Goal: Transaction & Acquisition: Purchase product/service

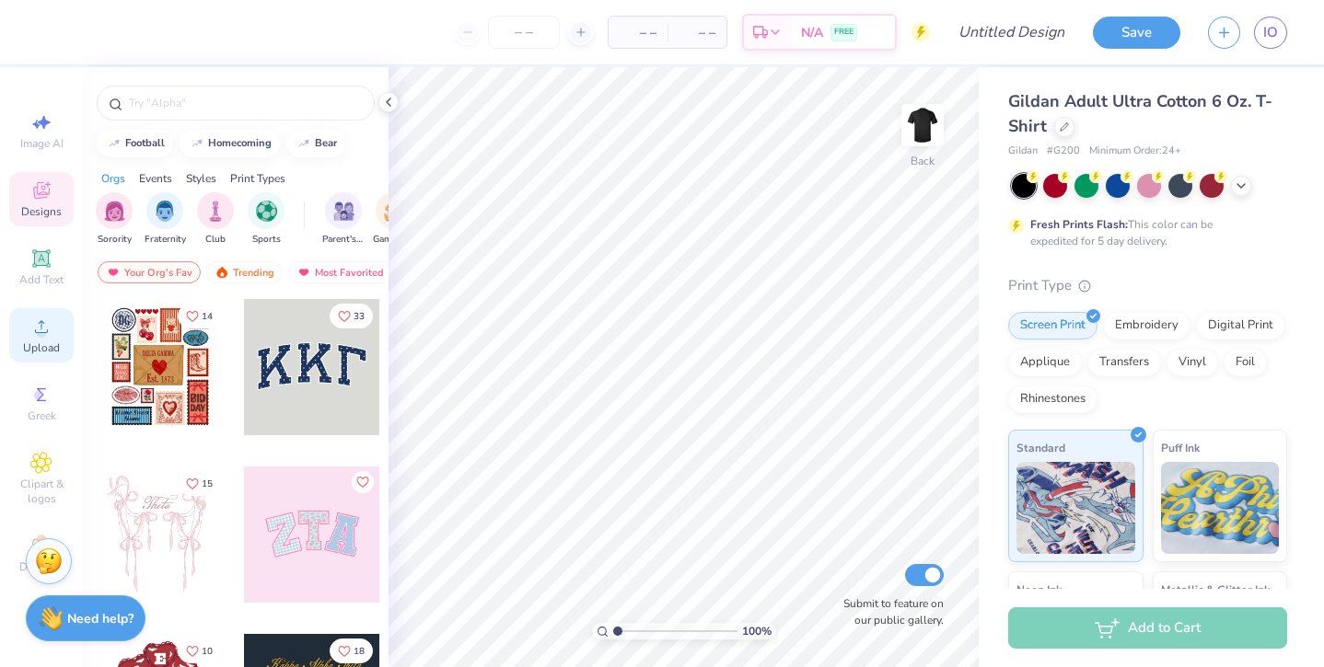
click at [45, 346] on span "Upload" at bounding box center [41, 348] width 37 height 15
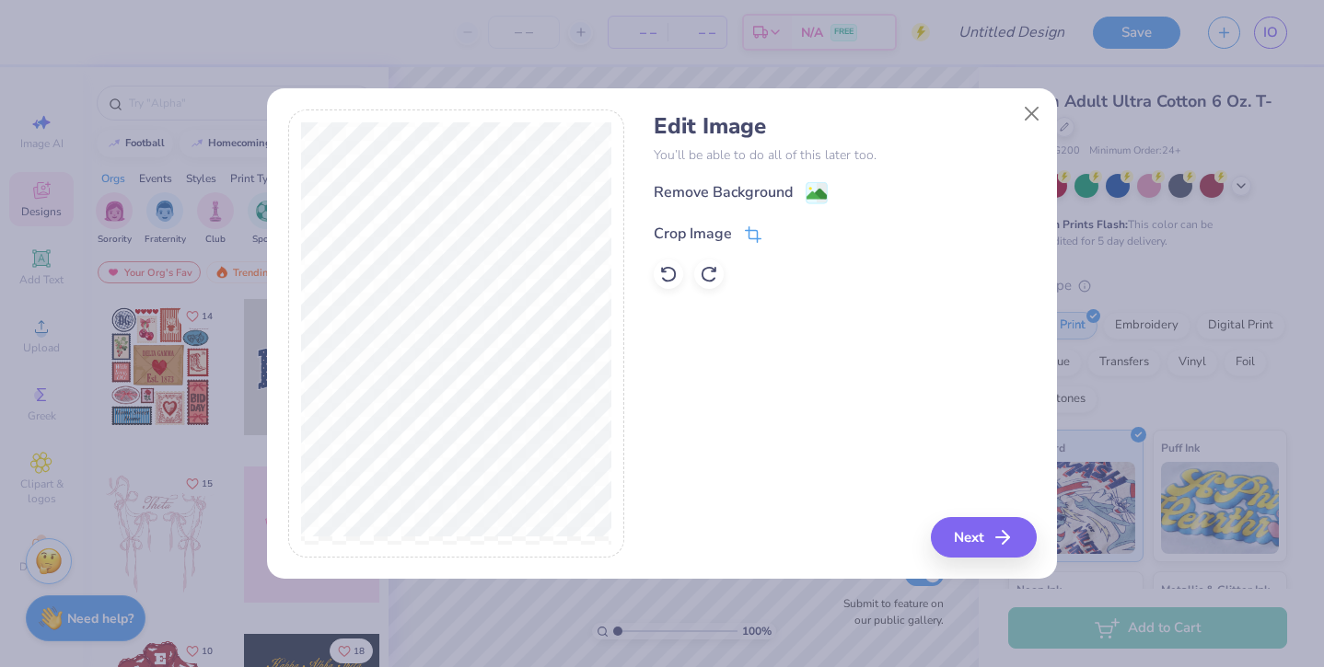
click at [750, 236] on icon at bounding box center [753, 234] width 17 height 17
click at [983, 529] on div "Edit Image You’ll be able to do all of this later too. Remove Background Crop I…" at bounding box center [845, 334] width 382 height 449
click at [990, 543] on div "Edit Image You’ll be able to do all of this later too. Remove Background Crop I…" at bounding box center [845, 334] width 382 height 449
click at [812, 385] on div "Edit Image You’ll be able to do all of this later too. Remove Background Crop I…" at bounding box center [845, 334] width 382 height 449
click at [975, 539] on div "Edit Image You’ll be able to do all of this later too. Remove Background Crop I…" at bounding box center [845, 334] width 382 height 449
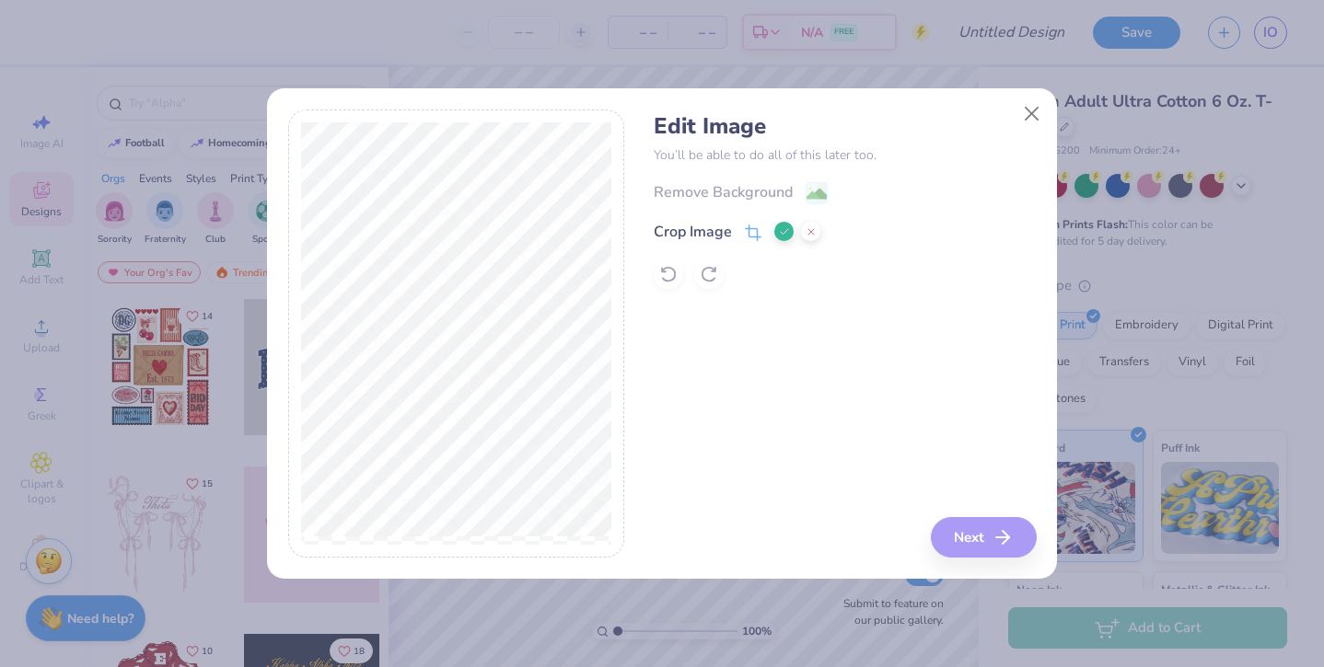
click at [775, 229] on button at bounding box center [783, 231] width 19 height 19
click at [971, 532] on button "Next" at bounding box center [986, 537] width 106 height 41
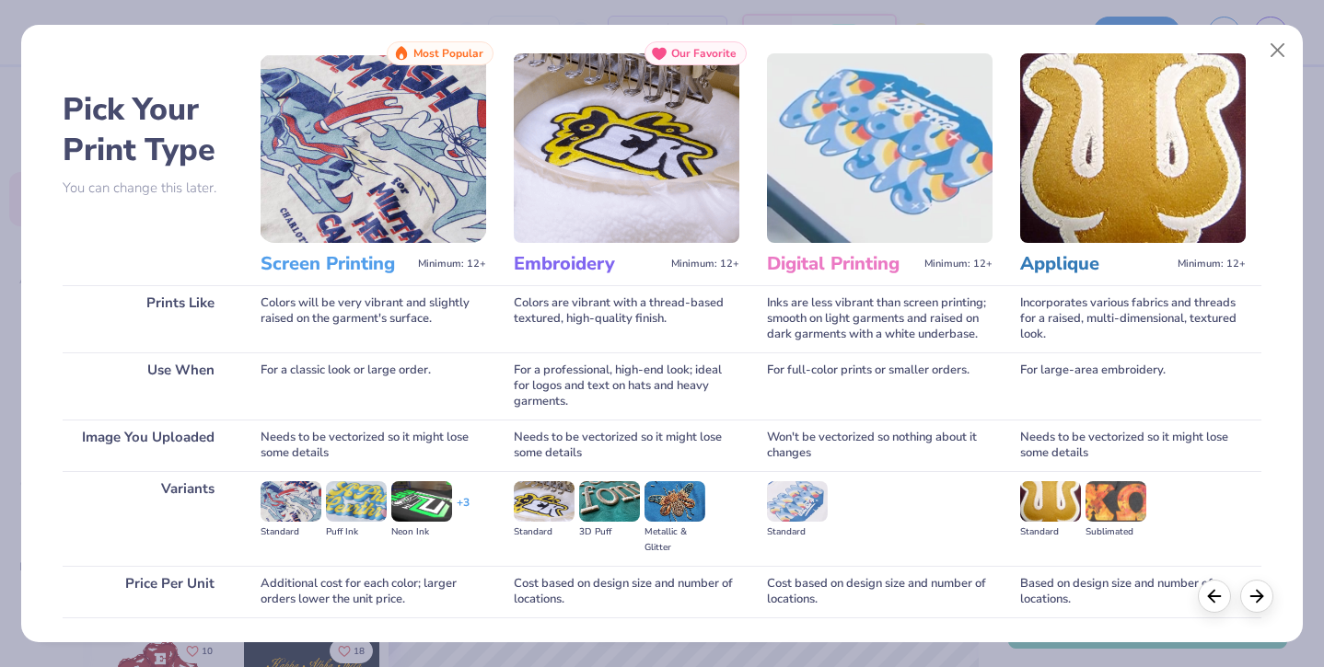
scroll to position [158, 0]
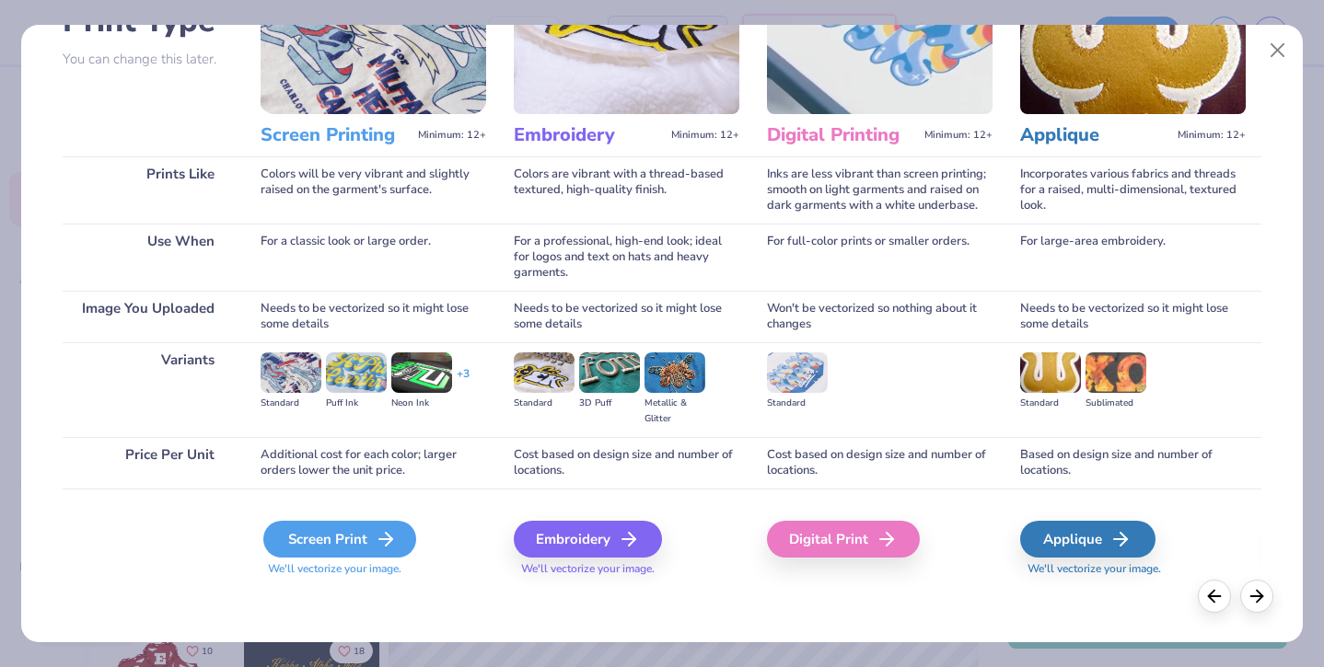
click at [342, 536] on div "Screen Print" at bounding box center [339, 539] width 153 height 37
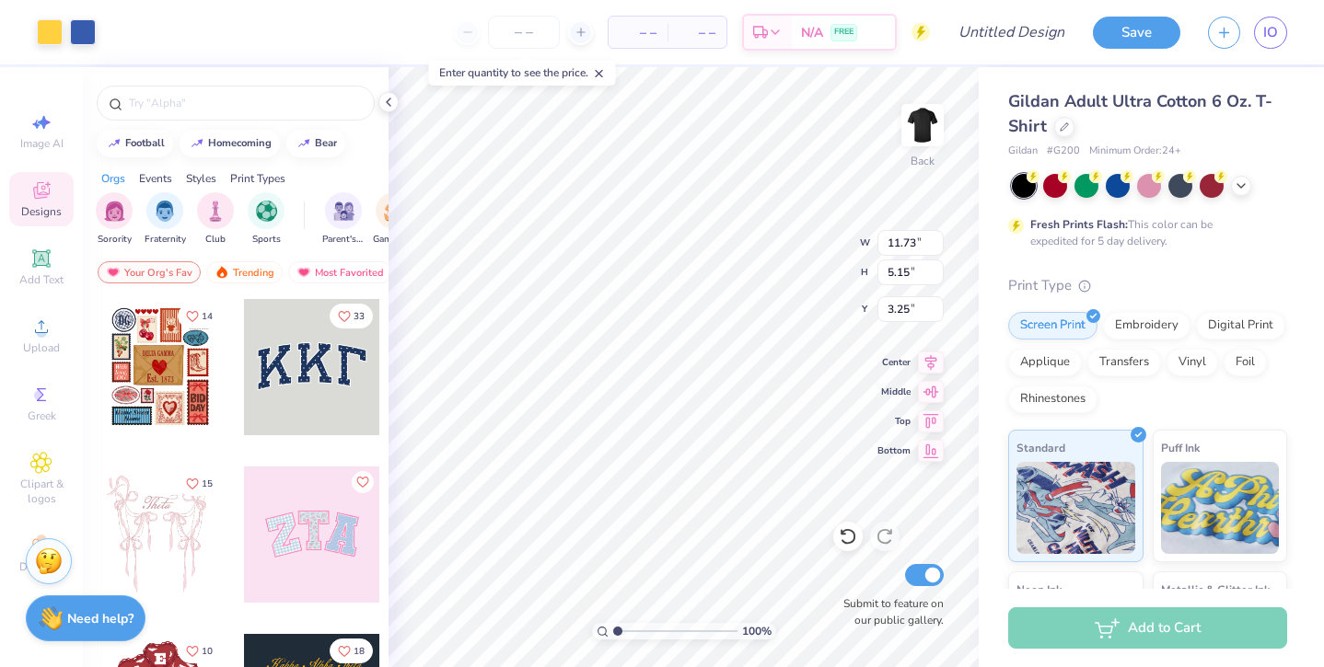
type input "3.00"
click at [857, 535] on div at bounding box center [847, 536] width 29 height 29
click at [887, 534] on icon at bounding box center [889, 532] width 4 height 4
click at [932, 580] on input "Submit to feature on our public gallery." at bounding box center [924, 575] width 39 height 22
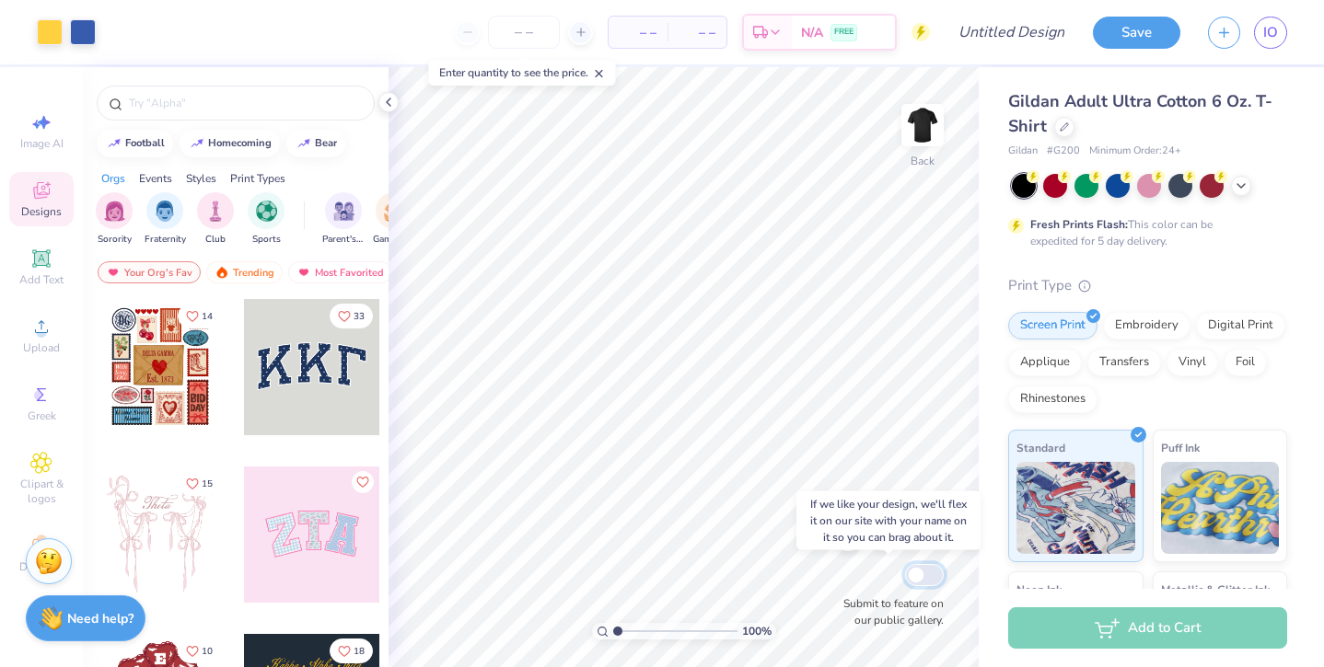
checkbox input "false"
click at [570, 75] on div "Enter quantity to see the price." at bounding box center [522, 73] width 187 height 26
click at [512, 39] on input "number" at bounding box center [524, 32] width 72 height 33
click at [541, 30] on input "number" at bounding box center [524, 32] width 72 height 33
click at [586, 32] on icon at bounding box center [580, 32] width 13 height 13
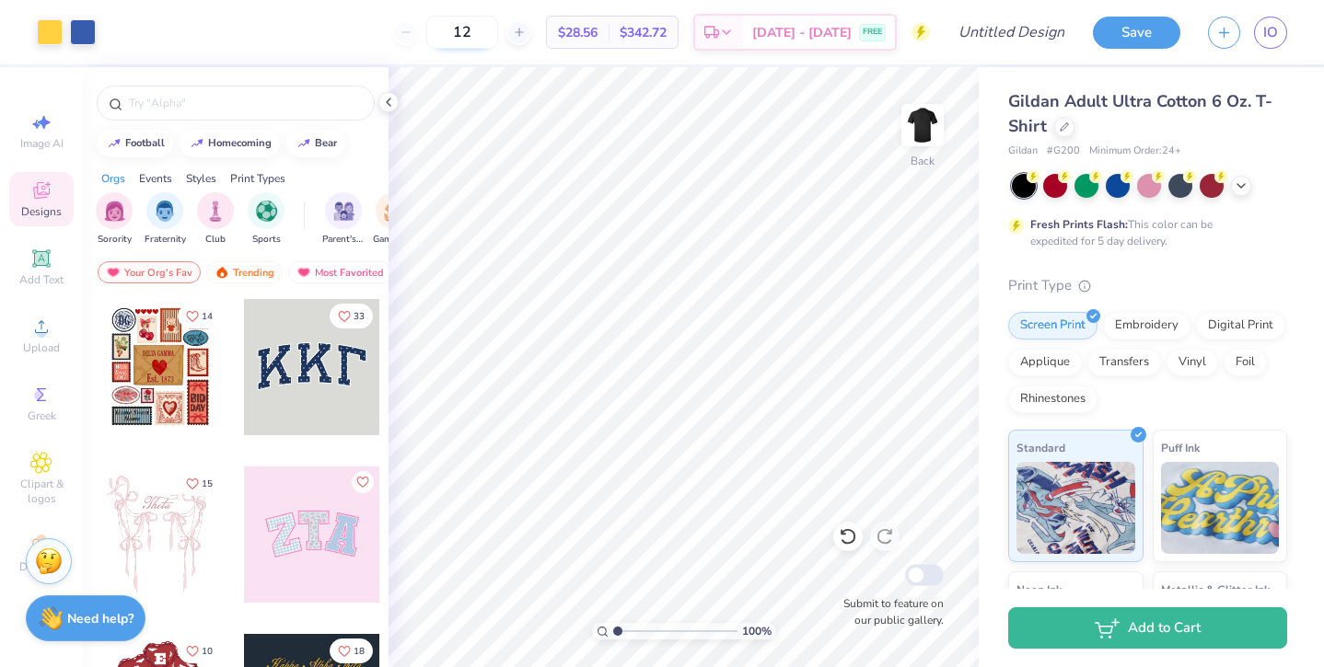
click at [498, 35] on input "12" at bounding box center [462, 32] width 72 height 33
type input "1"
type input "6"
type input "7"
click at [418, 30] on div at bounding box center [405, 32] width 25 height 25
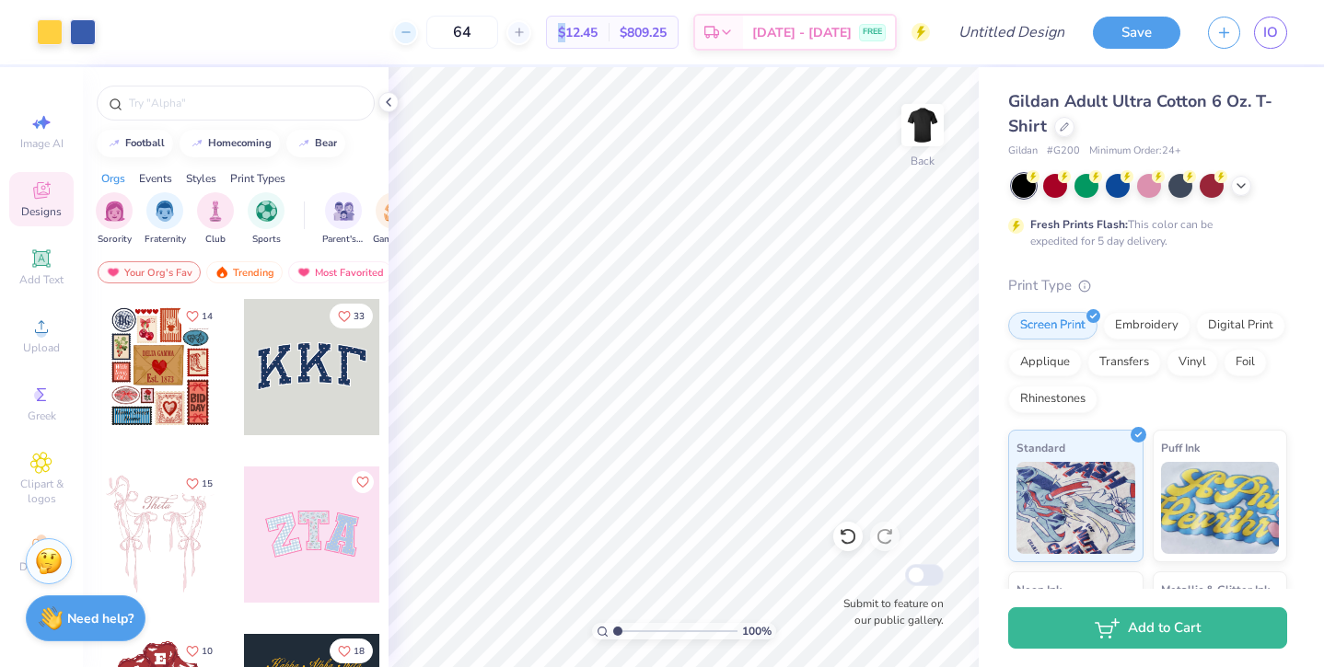
click at [418, 30] on div at bounding box center [405, 32] width 25 height 25
type input "62"
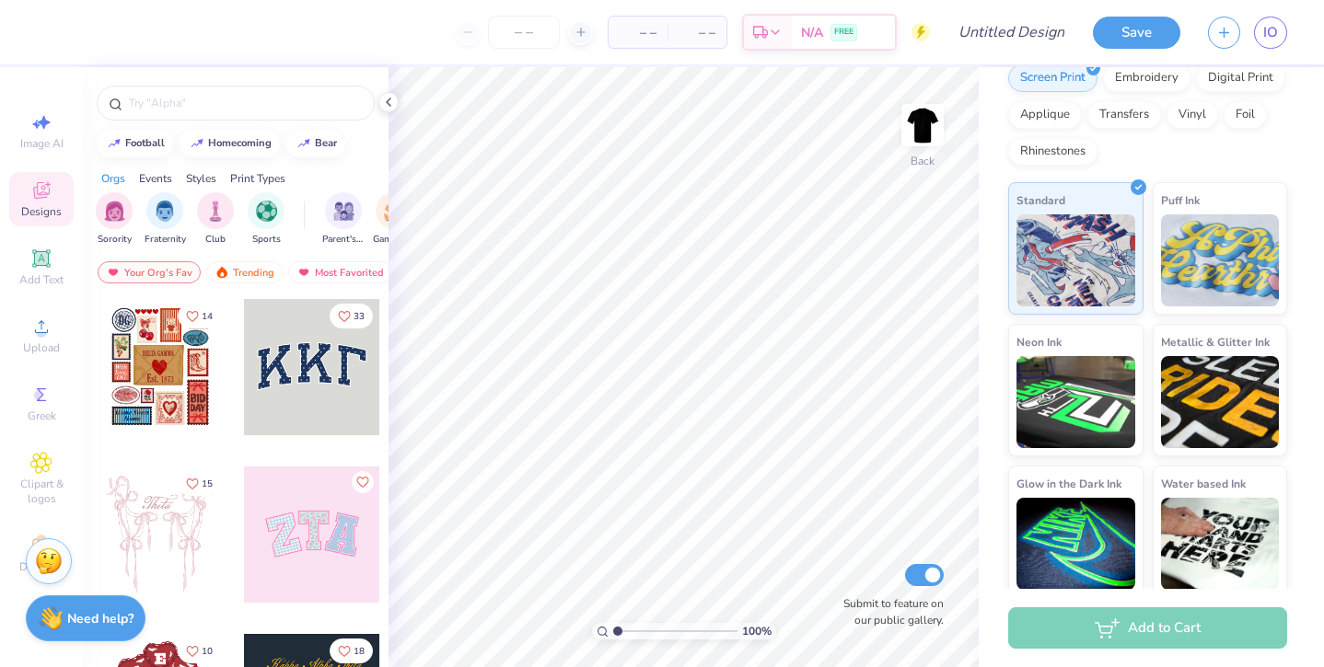
scroll to position [257, 0]
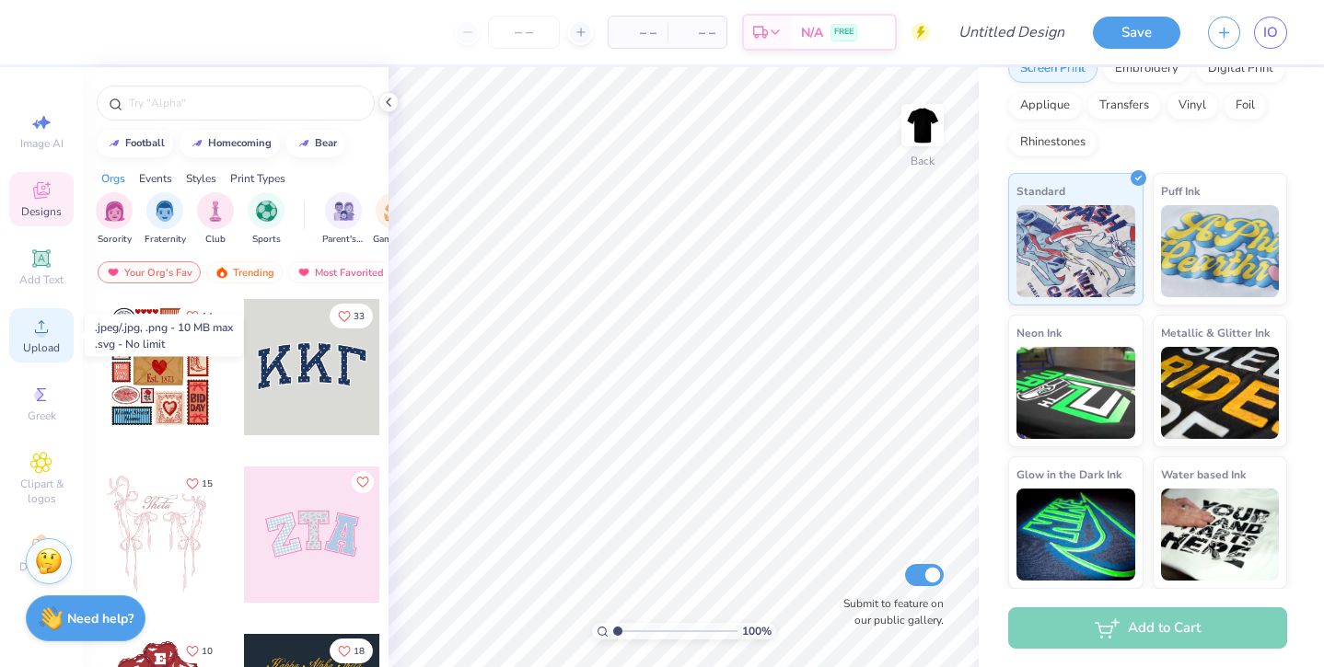
click at [41, 328] on circle at bounding box center [41, 333] width 10 height 10
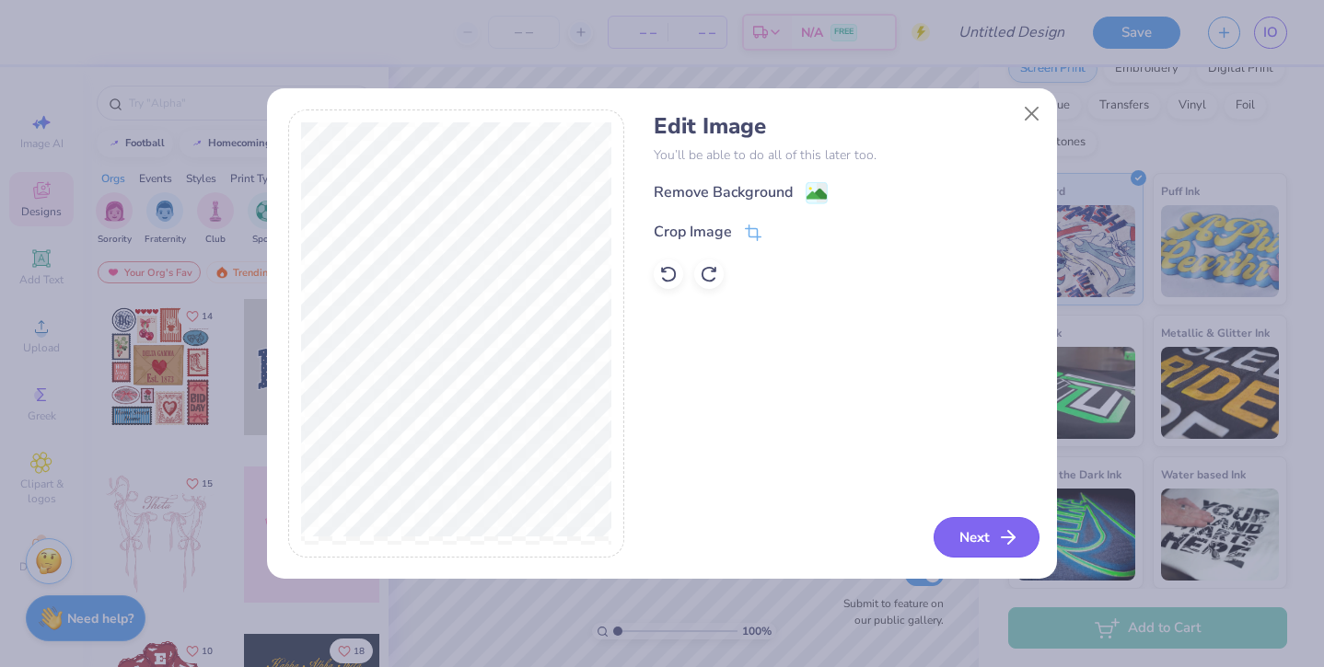
click at [966, 554] on button "Next" at bounding box center [986, 537] width 106 height 41
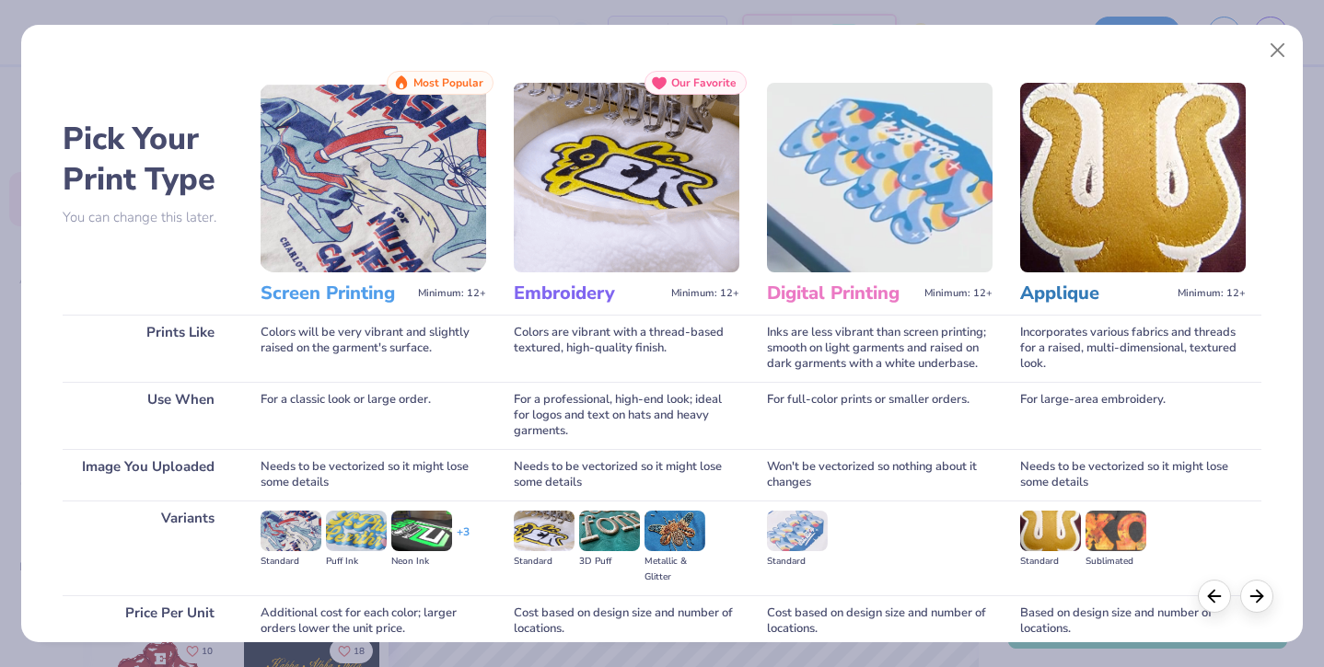
scroll to position [158, 0]
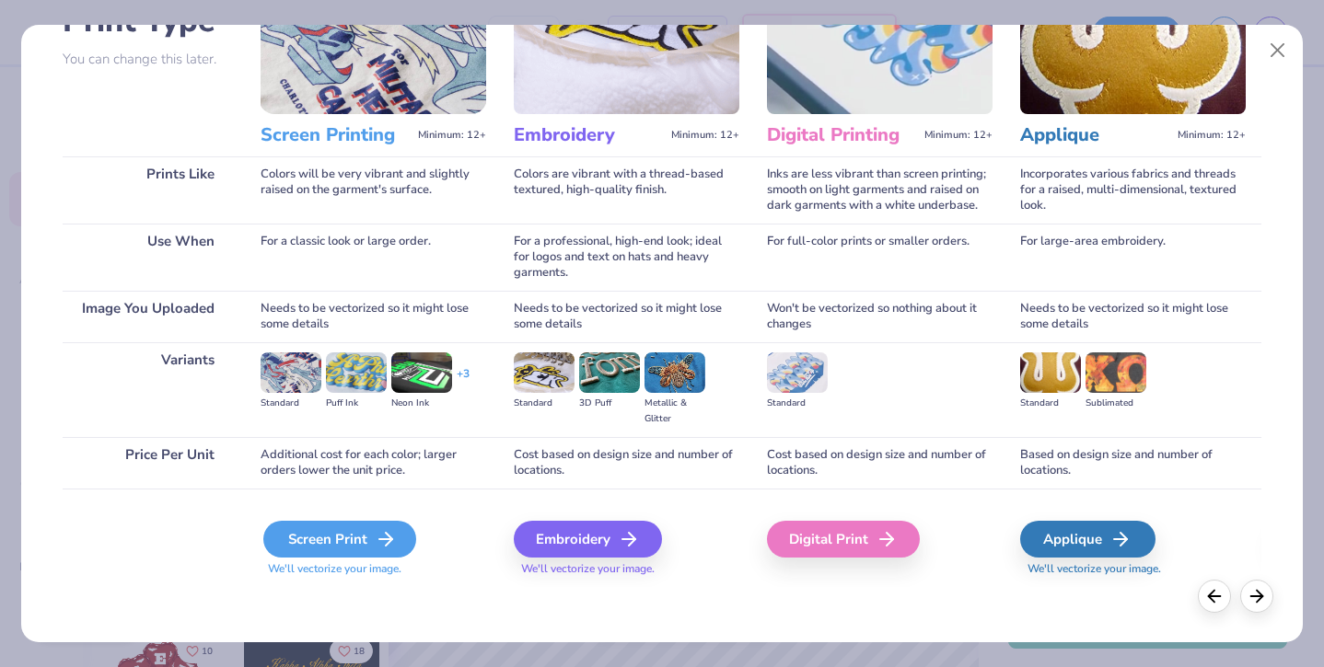
click at [334, 548] on div "Screen Print" at bounding box center [339, 539] width 153 height 37
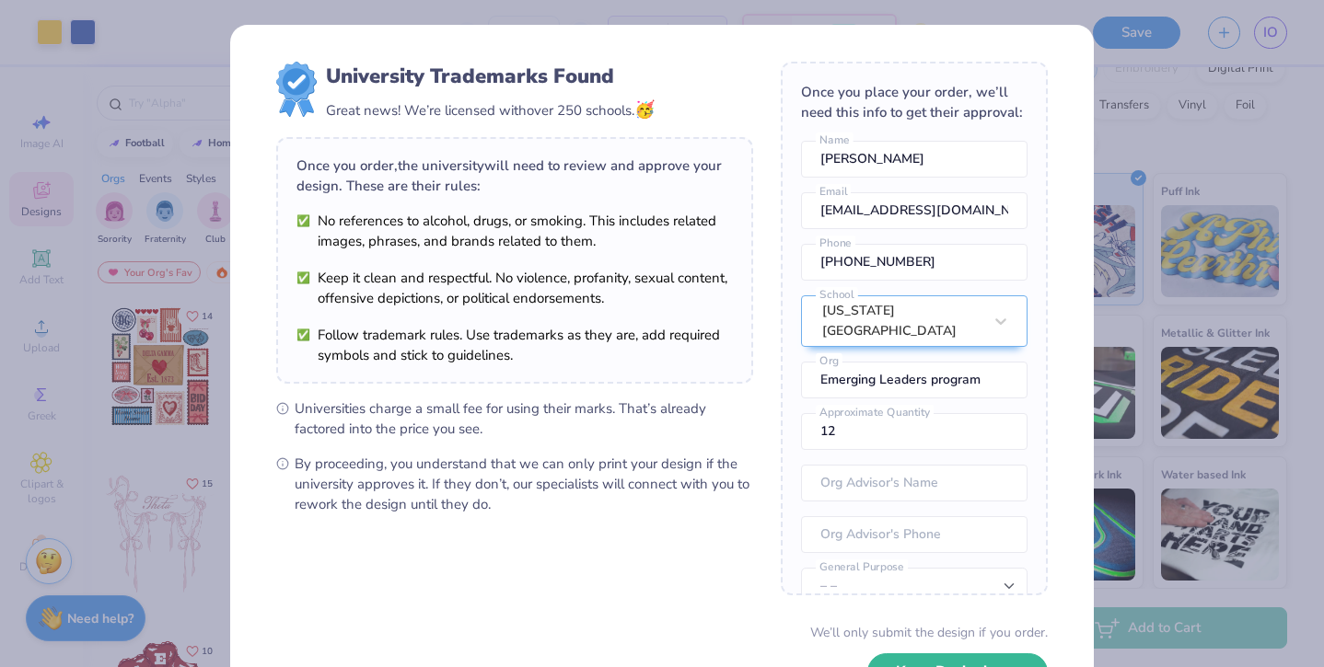
click at [699, 243] on body "Art colors – – Per Item – – Total Est. Delivery N/A FREE Design Title Save IO I…" at bounding box center [662, 333] width 1324 height 667
type input "3.00"
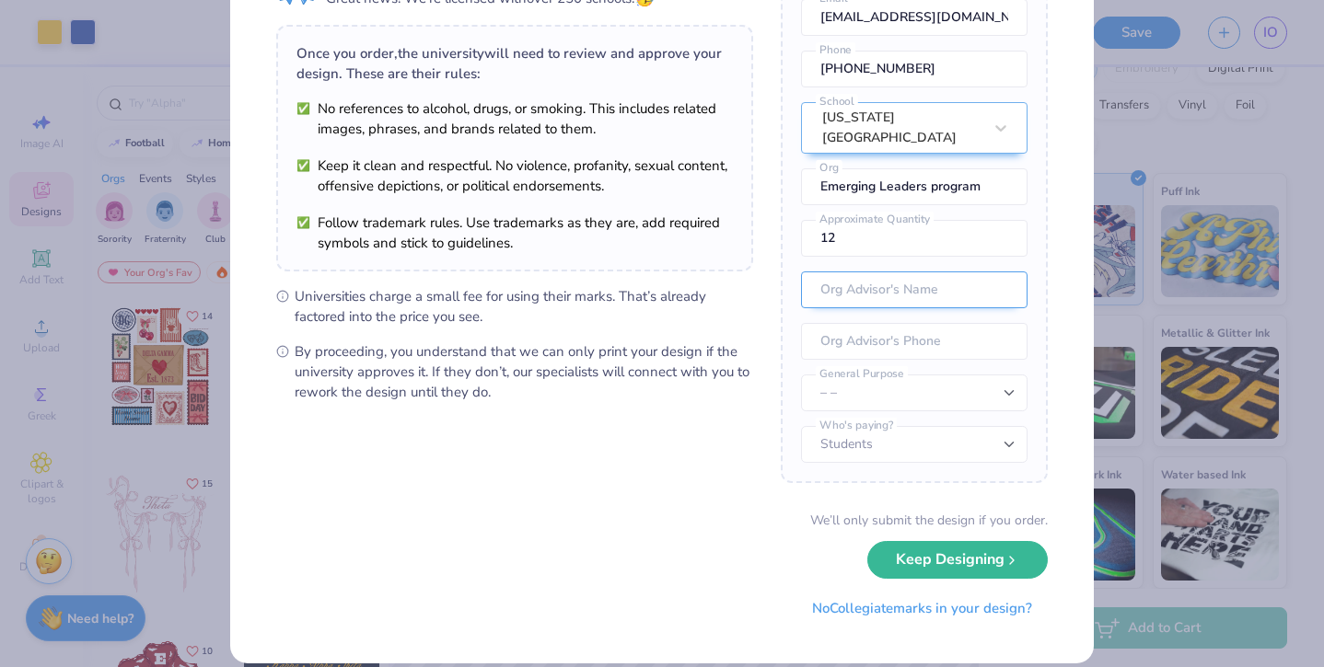
scroll to position [133, 0]
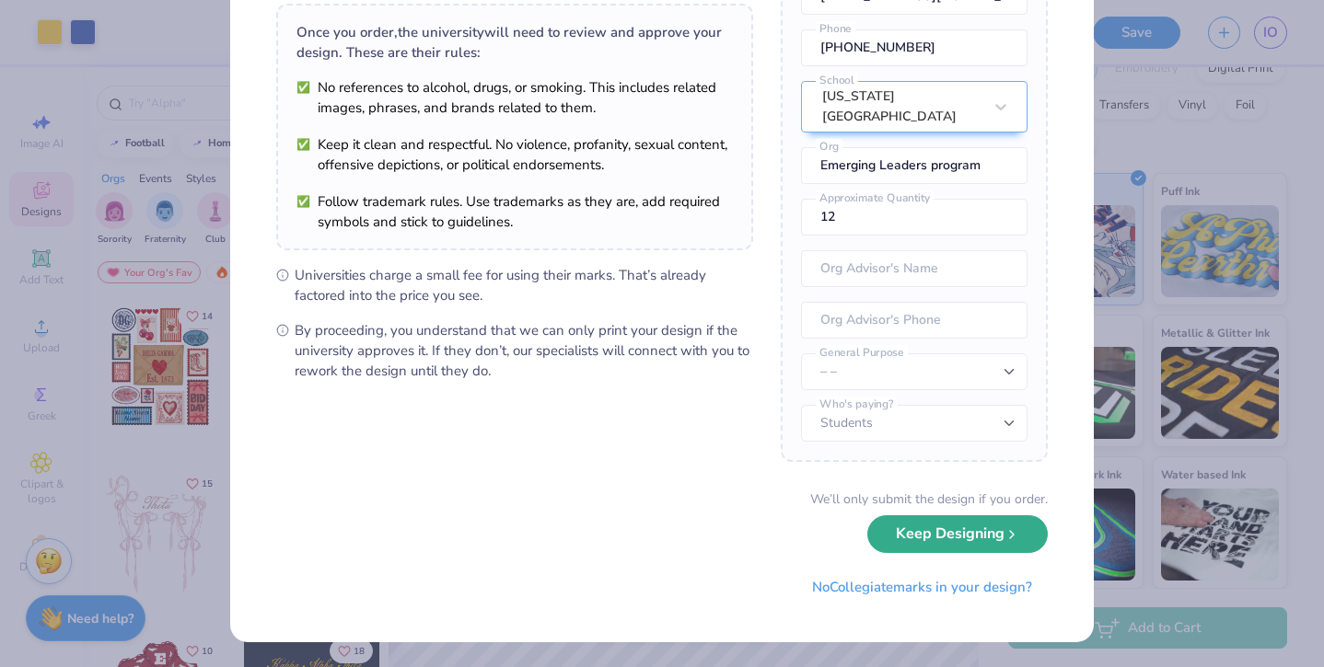
click at [920, 544] on button "Keep Designing" at bounding box center [957, 535] width 180 height 38
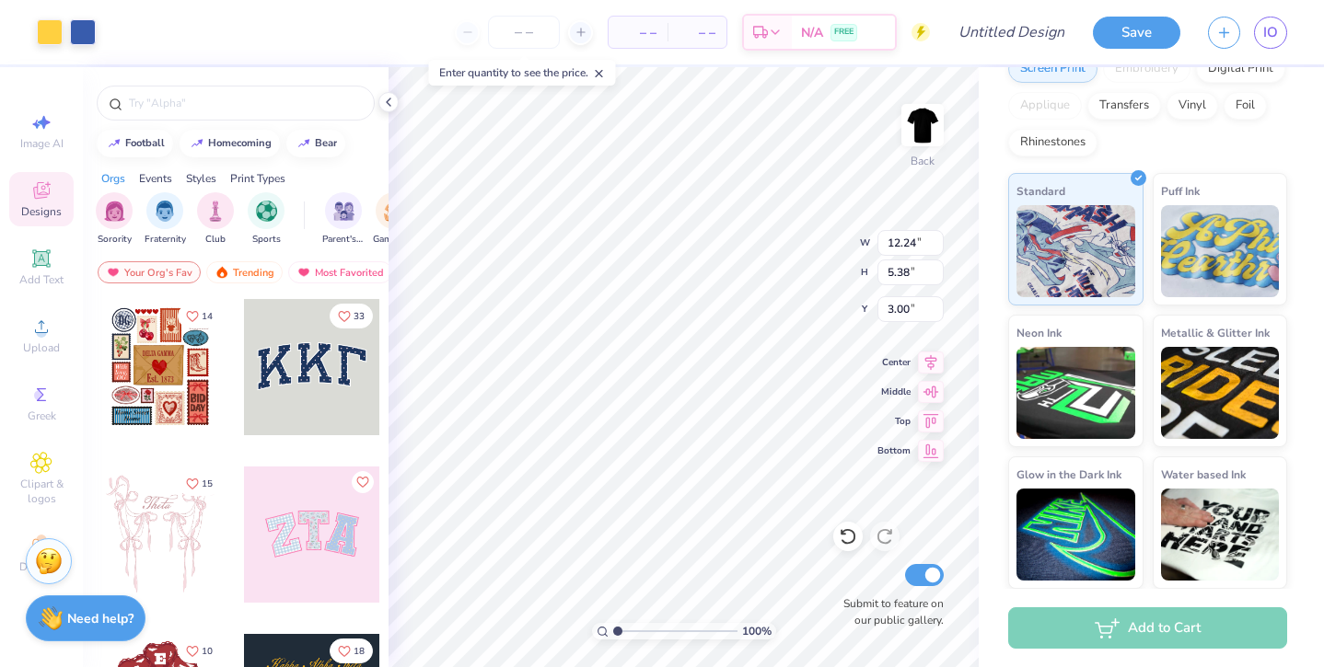
scroll to position [0, 0]
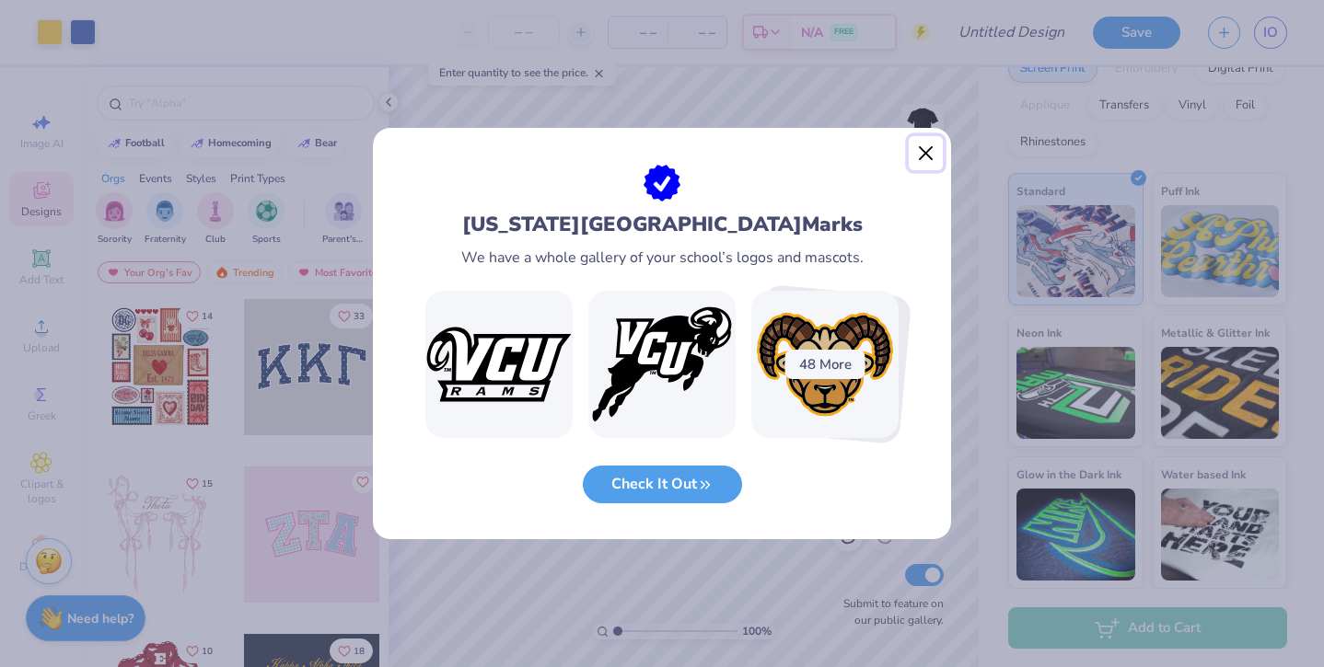
click at [921, 155] on button "Close" at bounding box center [926, 153] width 35 height 35
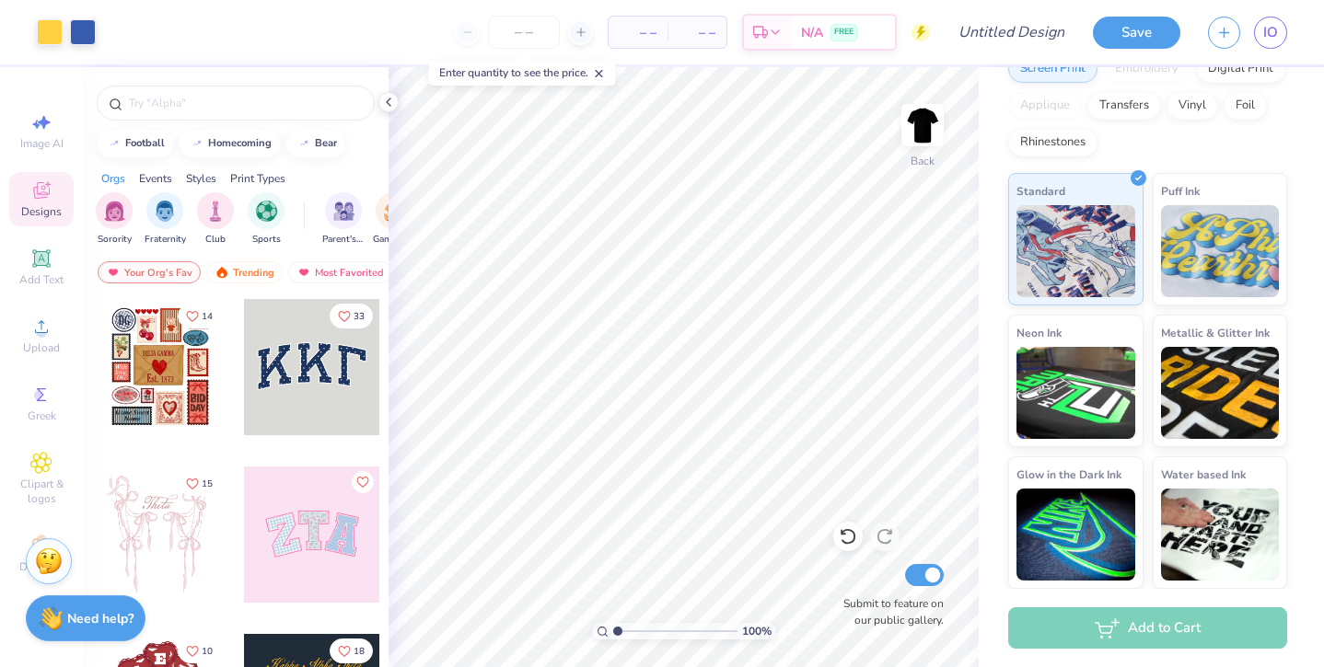
click at [655, 38] on span "– –" at bounding box center [638, 32] width 37 height 19
click at [635, 21] on div "– – Per Item" at bounding box center [638, 32] width 59 height 31
click at [654, 43] on div "– – Per Item" at bounding box center [638, 32] width 59 height 31
click at [627, 33] on span "– –" at bounding box center [638, 32] width 37 height 19
click at [586, 33] on icon at bounding box center [580, 32] width 13 height 13
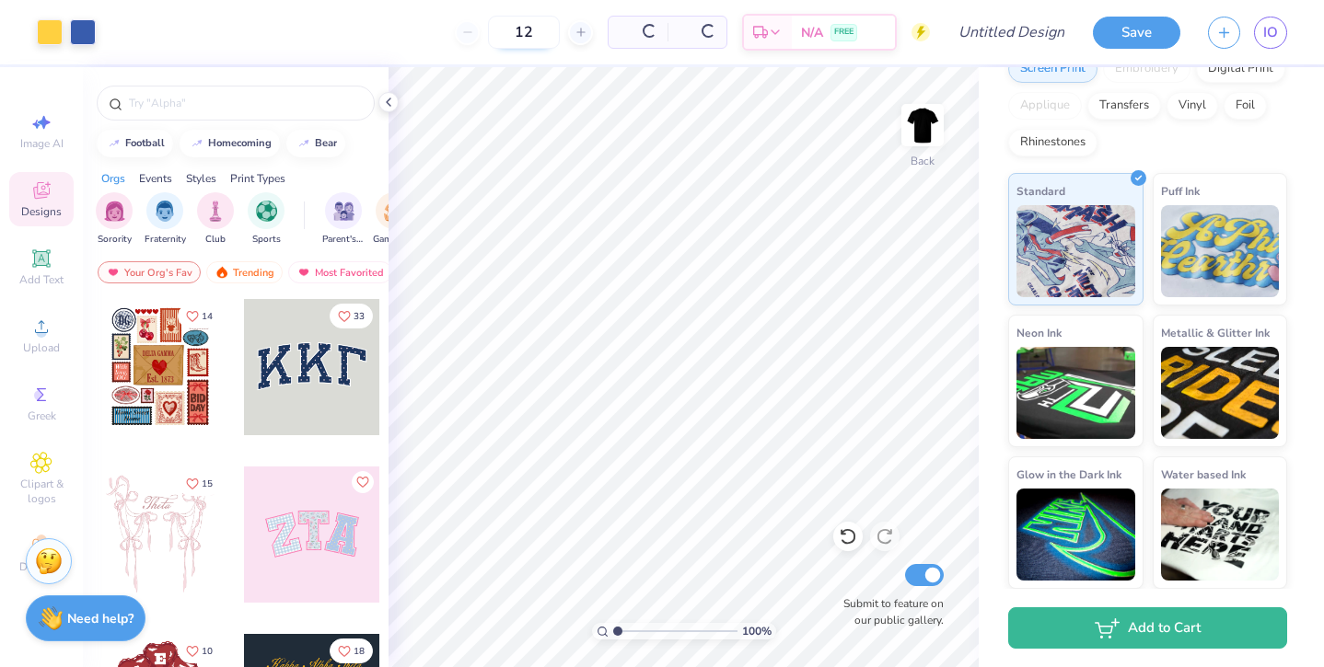
click at [533, 39] on div "12" at bounding box center [524, 32] width 138 height 33
type input "1"
click at [743, 24] on div "Est. Delivery" at bounding box center [719, 34] width 48 height 33
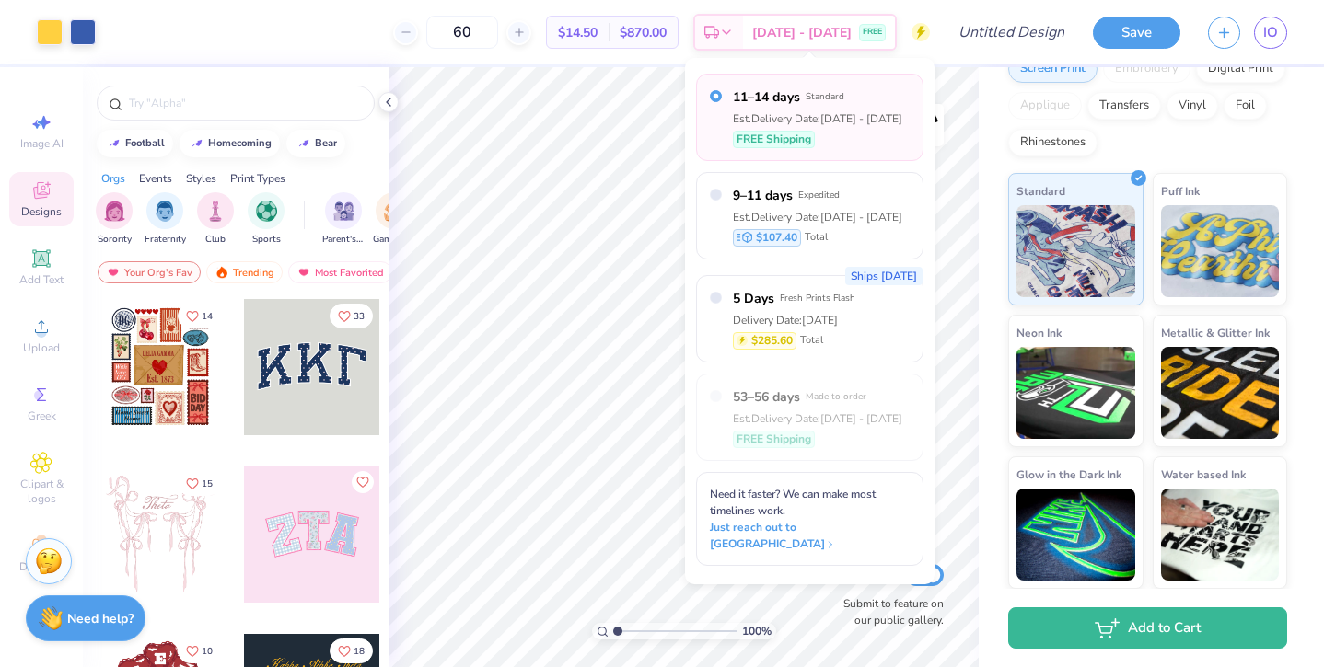
click at [789, 103] on span "11–14 days" at bounding box center [766, 96] width 67 height 19
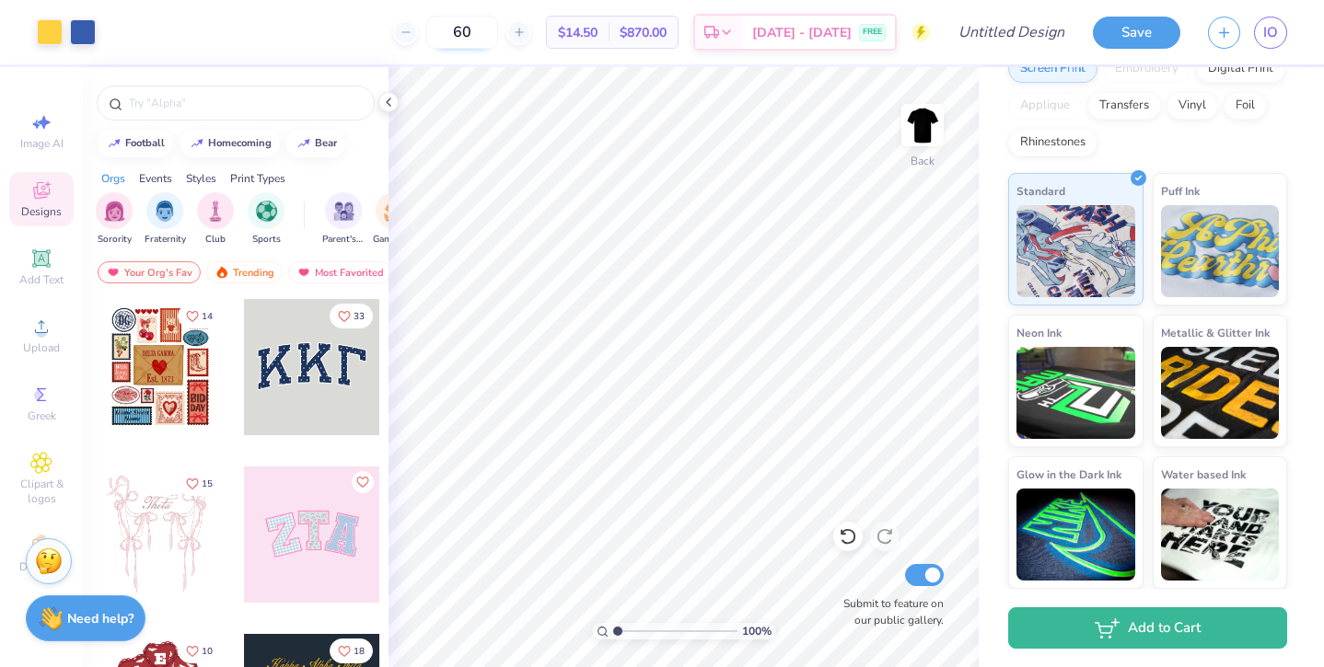
click at [497, 33] on input "60" at bounding box center [462, 32] width 72 height 33
type input "6"
type input "60"
